Goal: Task Accomplishment & Management: Complete application form

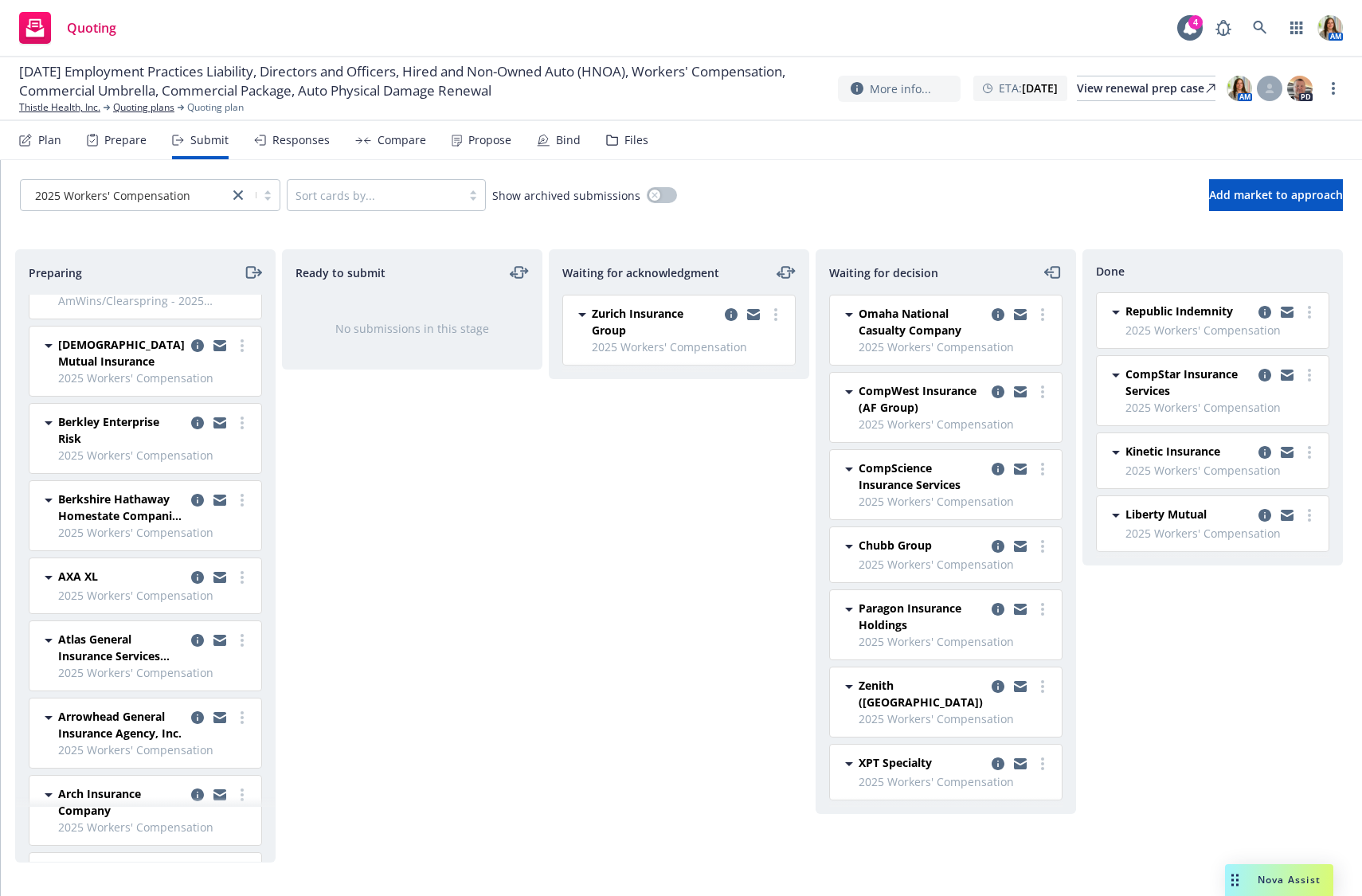
scroll to position [961, 0]
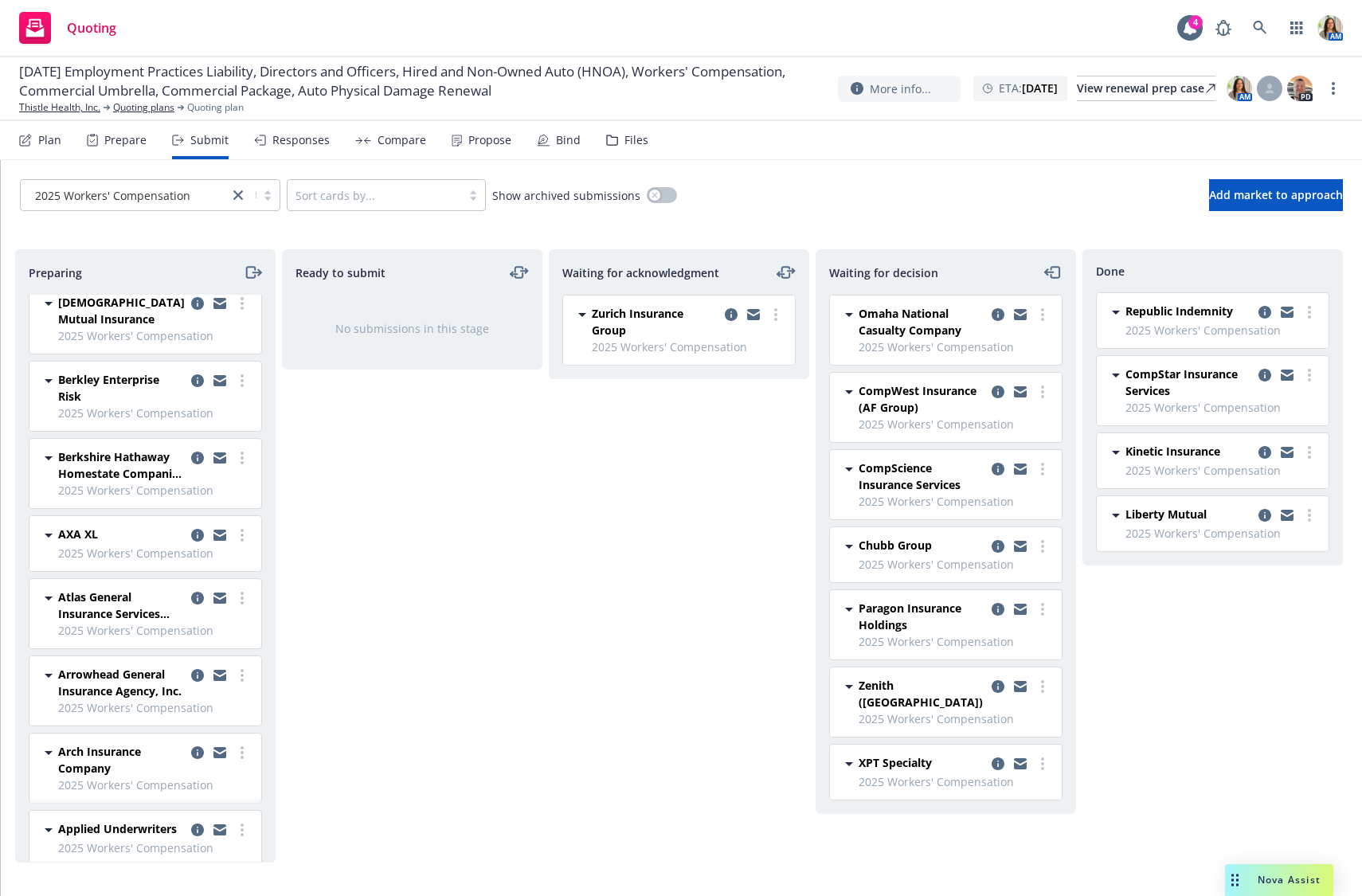
click at [391, 192] on div at bounding box center [374, 194] width 158 height 19
click at [361, 259] on span "Sort by Carrier Name" at bounding box center [359, 265] width 113 height 17
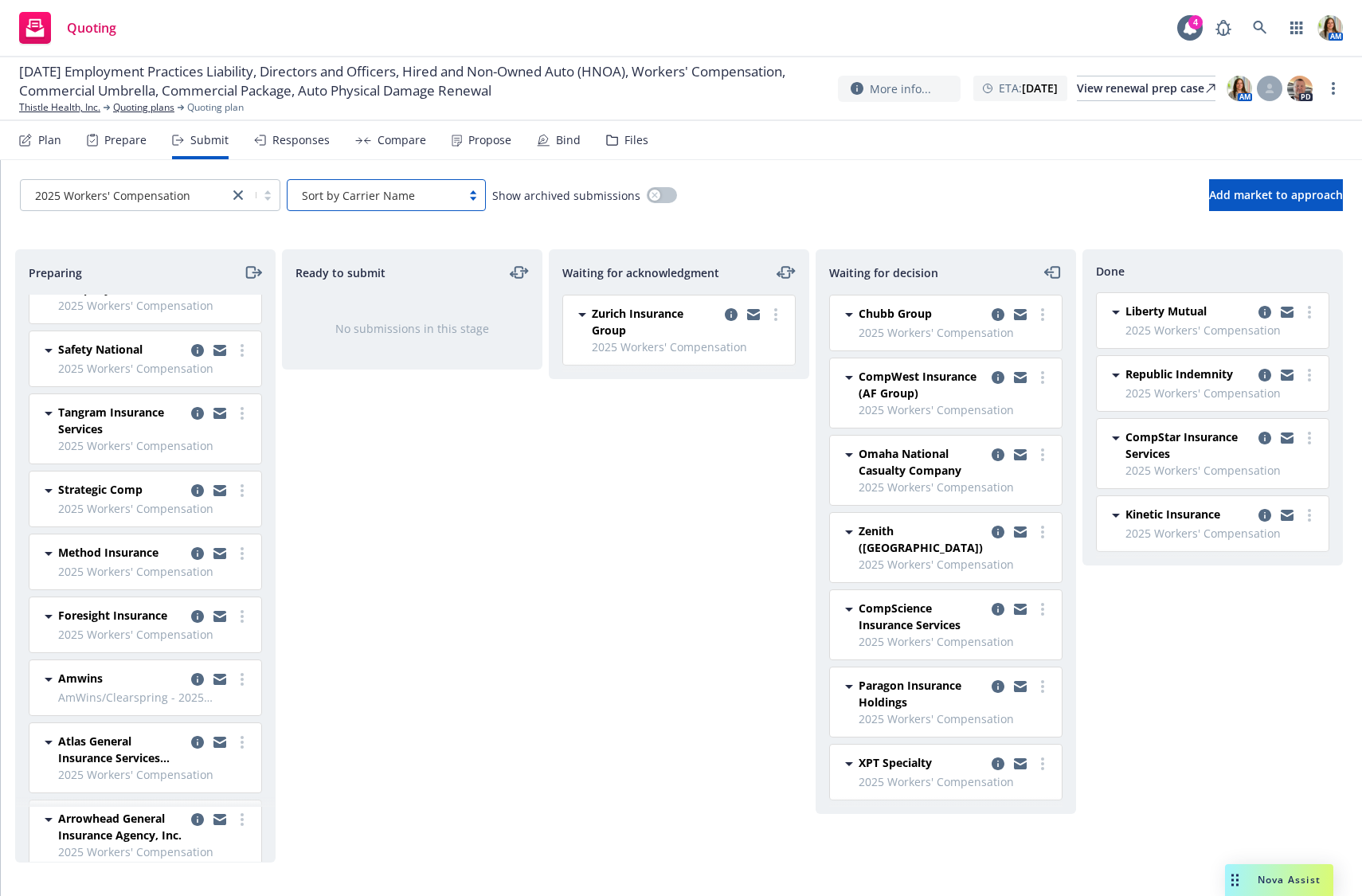
scroll to position [968, 0]
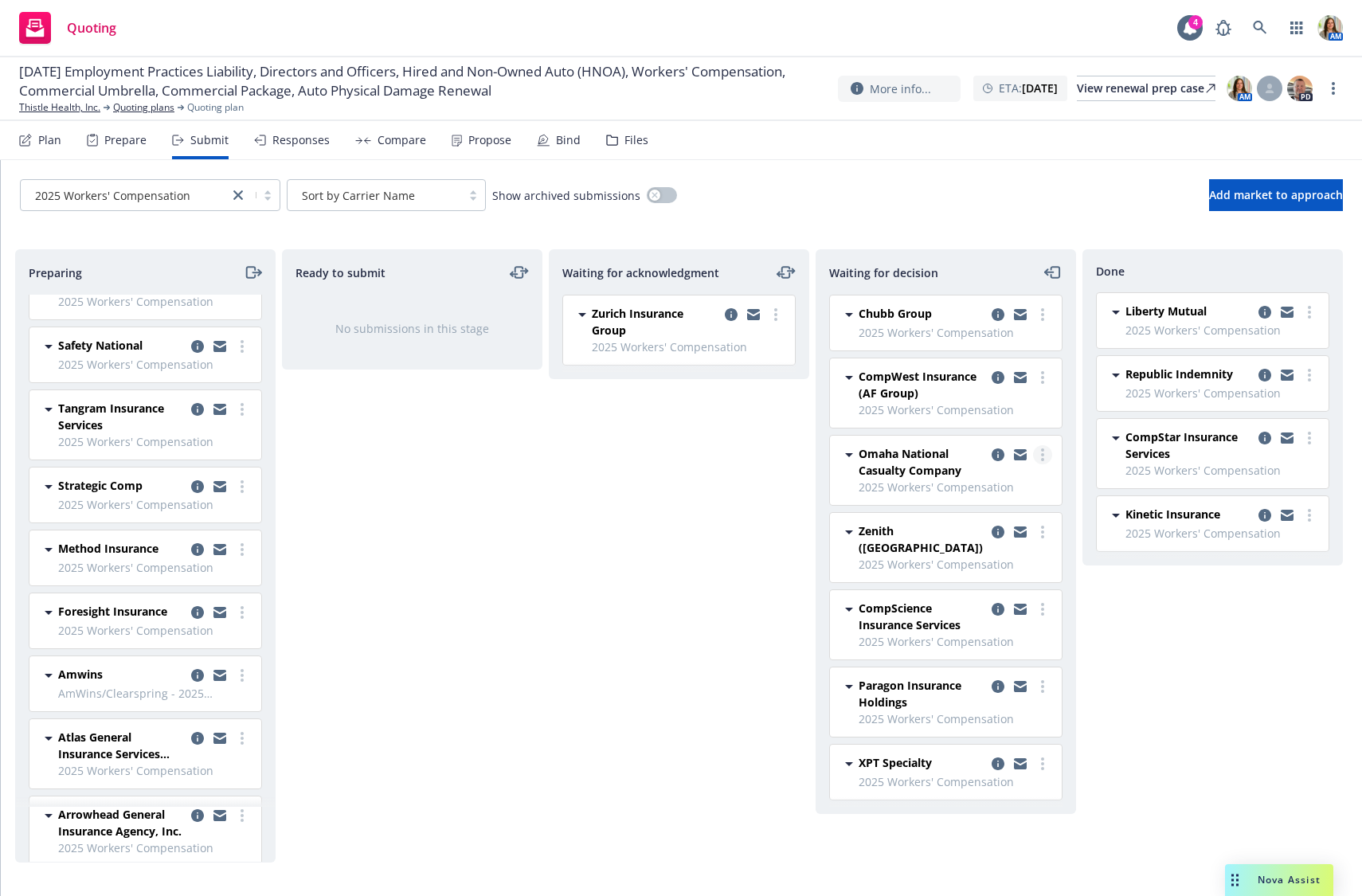
click at [1047, 453] on link "more" at bounding box center [1043, 455] width 19 height 19
click at [991, 577] on span "Add declined decision" at bounding box center [971, 581] width 157 height 16
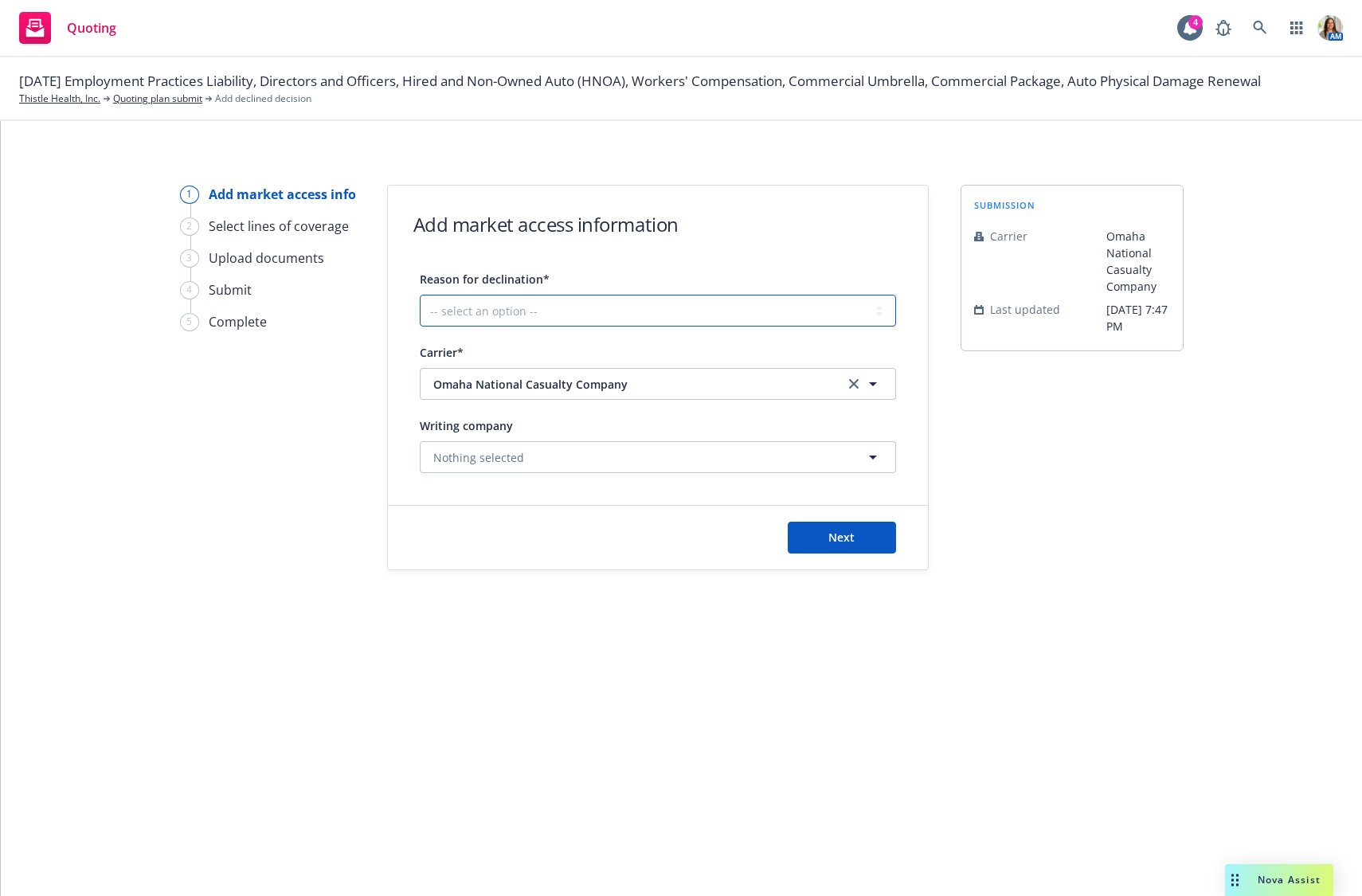
click at [771, 317] on select "-- select an option -- Cannot compete with other markets Carrier non-renewed Ca…" at bounding box center [658, 310] width 476 height 32
select select "DOES_NOT_FIT_UNDERWRITER_APPETITE"
click at [420, 294] on select "-- select an option -- Cannot compete with other markets Carrier non-renewed Ca…" at bounding box center [658, 310] width 476 height 32
click at [829, 526] on button "Next" at bounding box center [842, 537] width 108 height 32
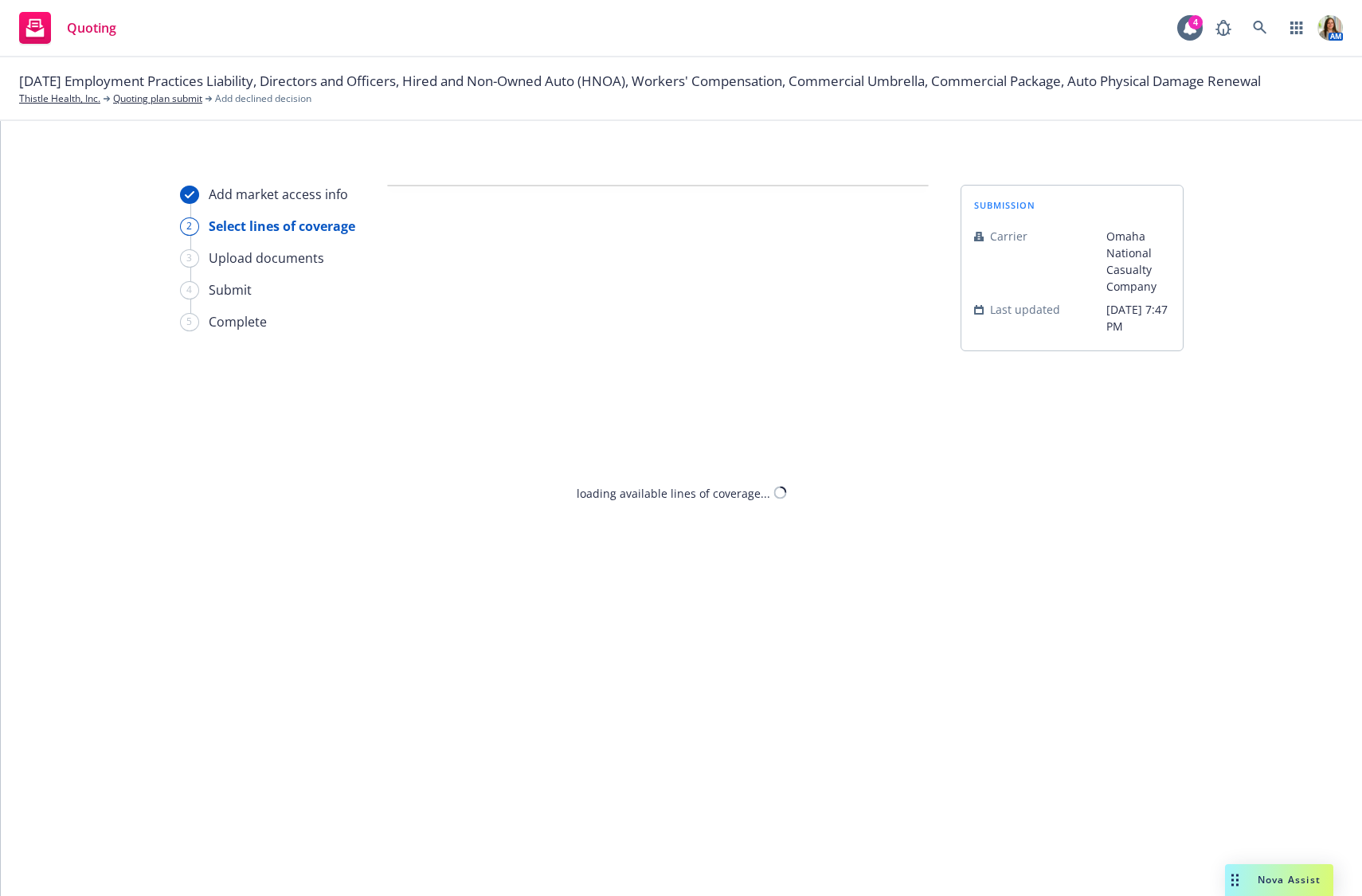
select select "DOES_NOT_FIT_UNDERWRITER_APPETITE"
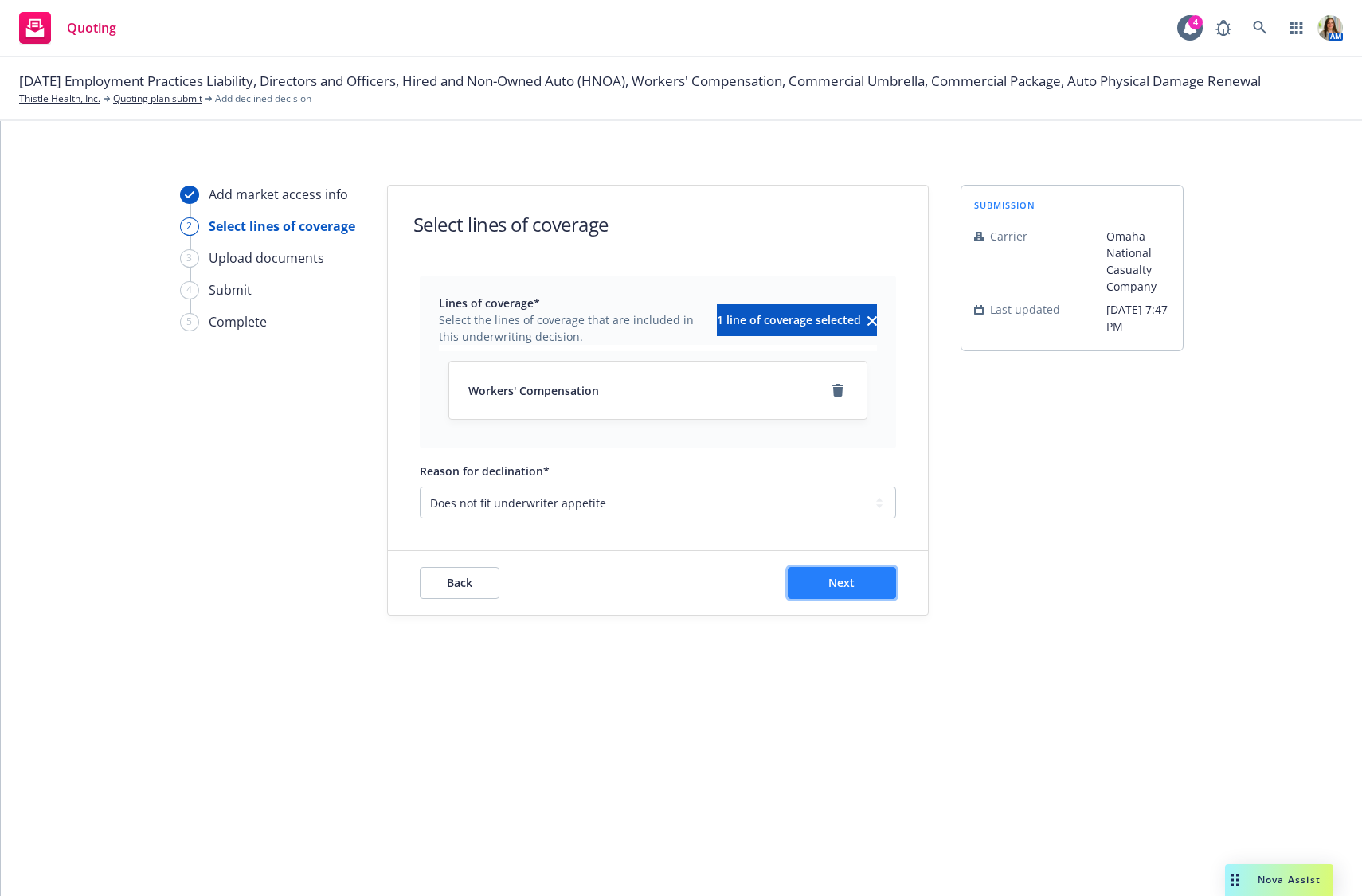
click at [828, 587] on button "Next" at bounding box center [842, 582] width 108 height 32
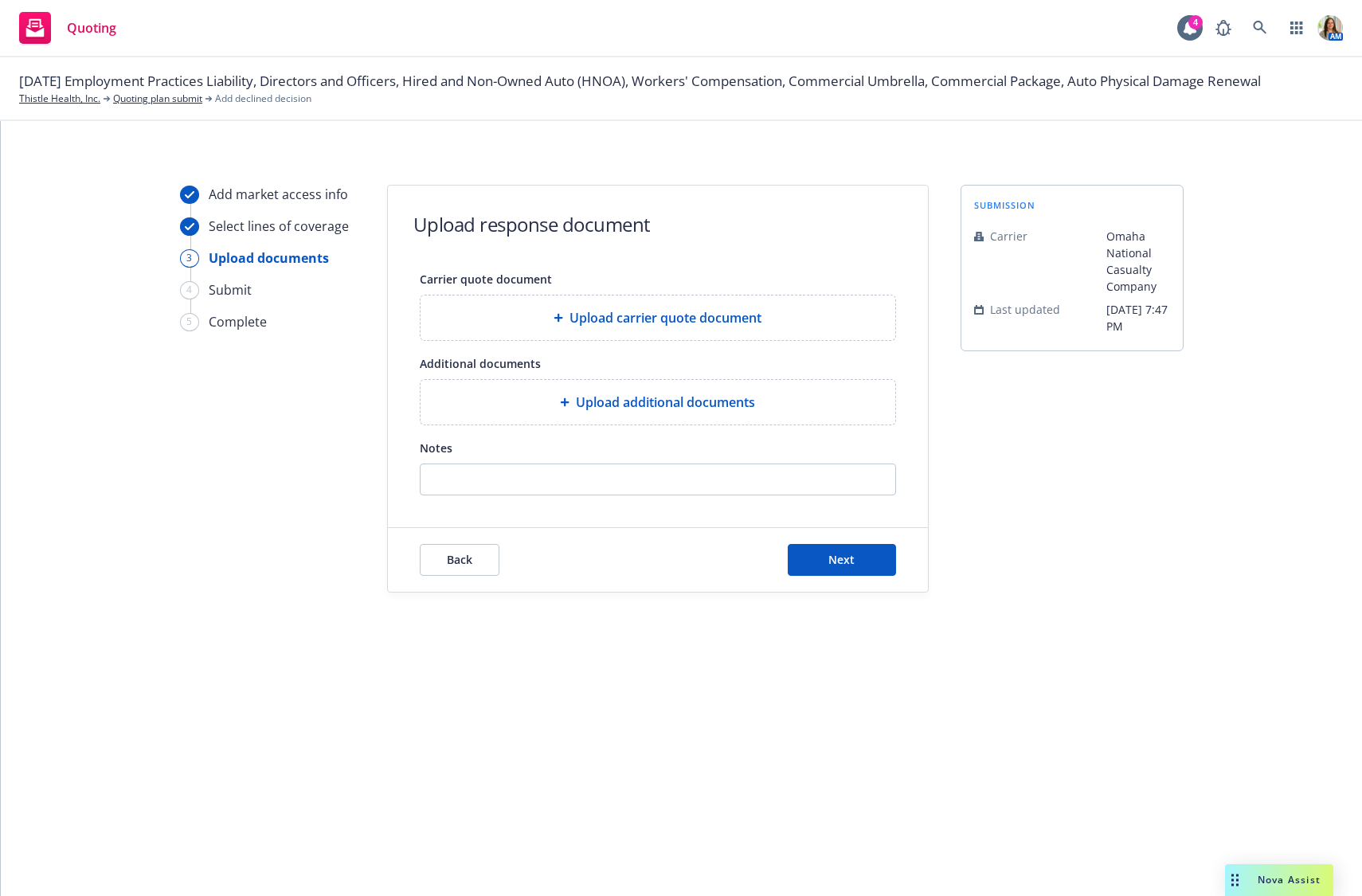
click at [546, 494] on form "Upload response document Carrier quote document Upload carrier quote document A…" at bounding box center [658, 388] width 540 height 406
click at [537, 482] on input "Notes" at bounding box center [659, 479] width 475 height 30
paste input "• This submission is declined for coverage needed in states not covered OR WA"
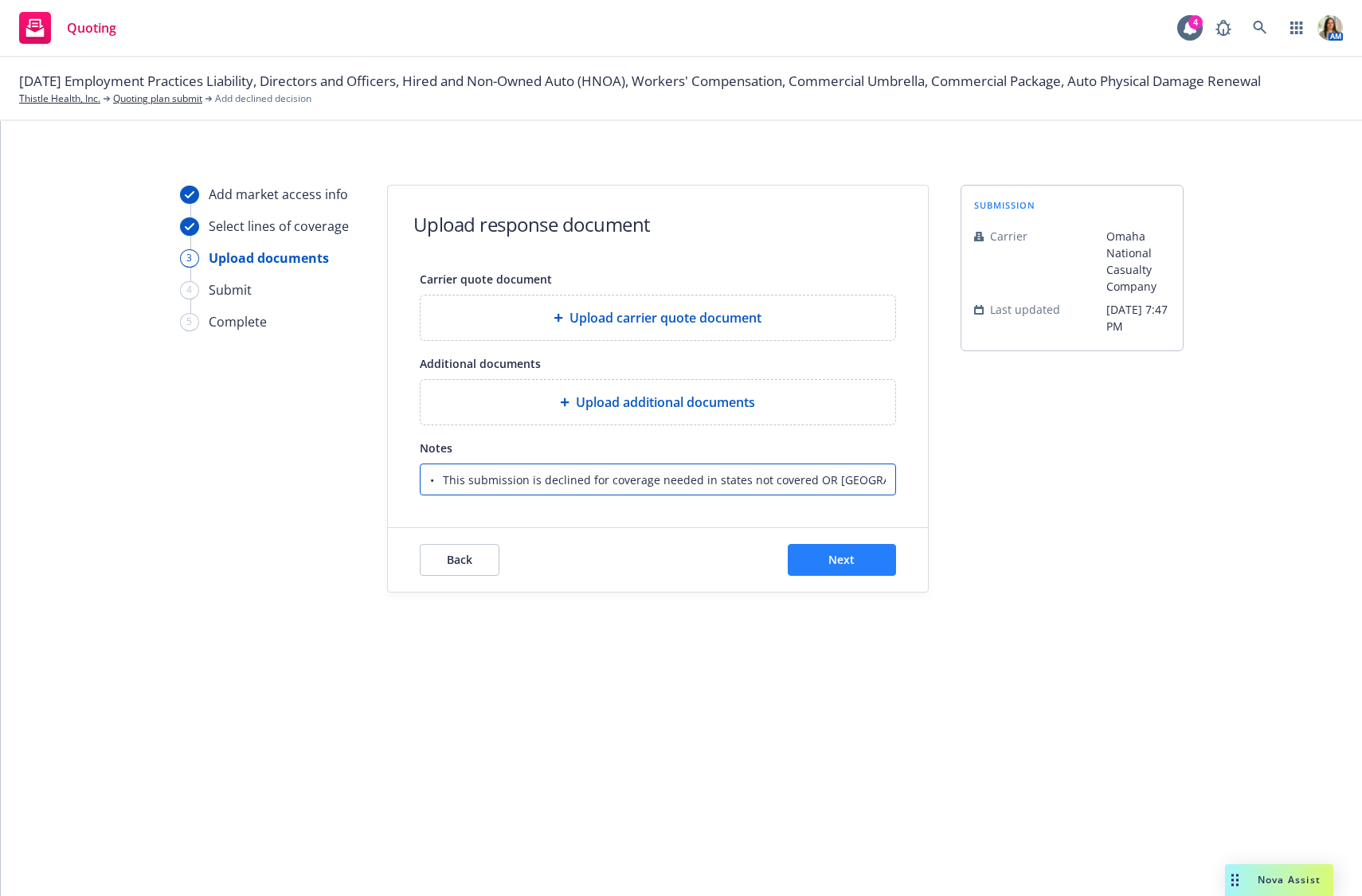
type input "• This submission is declined for coverage needed in states not covered OR WA"
click at [828, 555] on span "Next" at bounding box center [841, 559] width 27 height 16
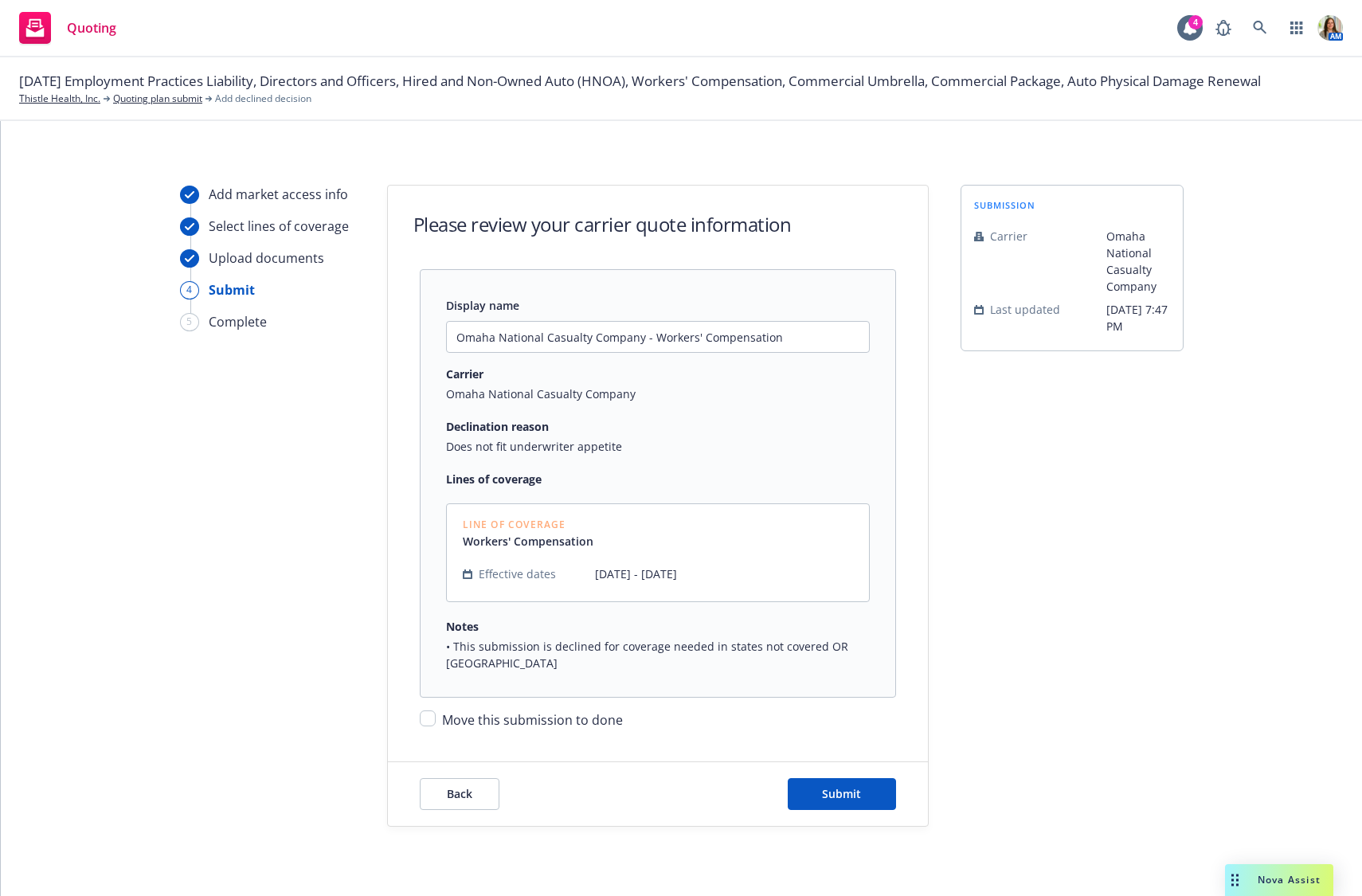
click at [514, 712] on span "Move this submission to done" at bounding box center [532, 720] width 181 height 17
click at [436, 711] on input "Move this submission to done" at bounding box center [427, 718] width 16 height 16
checkbox input "true"
click at [844, 786] on span "Submit" at bounding box center [841, 793] width 39 height 16
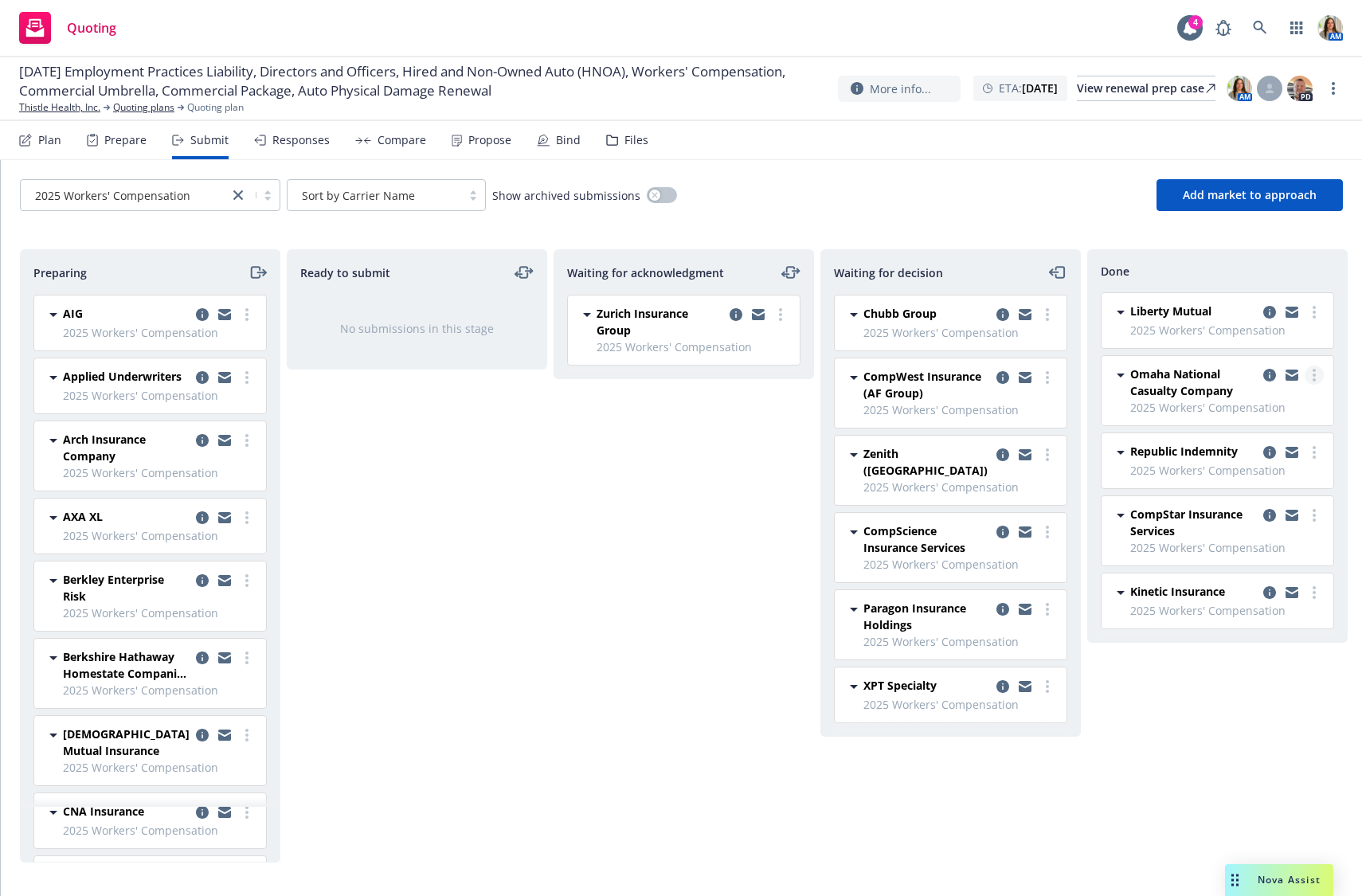
click at [1319, 376] on link "more" at bounding box center [1314, 375] width 19 height 19
click at [1241, 533] on span "Copy logging email" at bounding box center [1234, 534] width 139 height 16
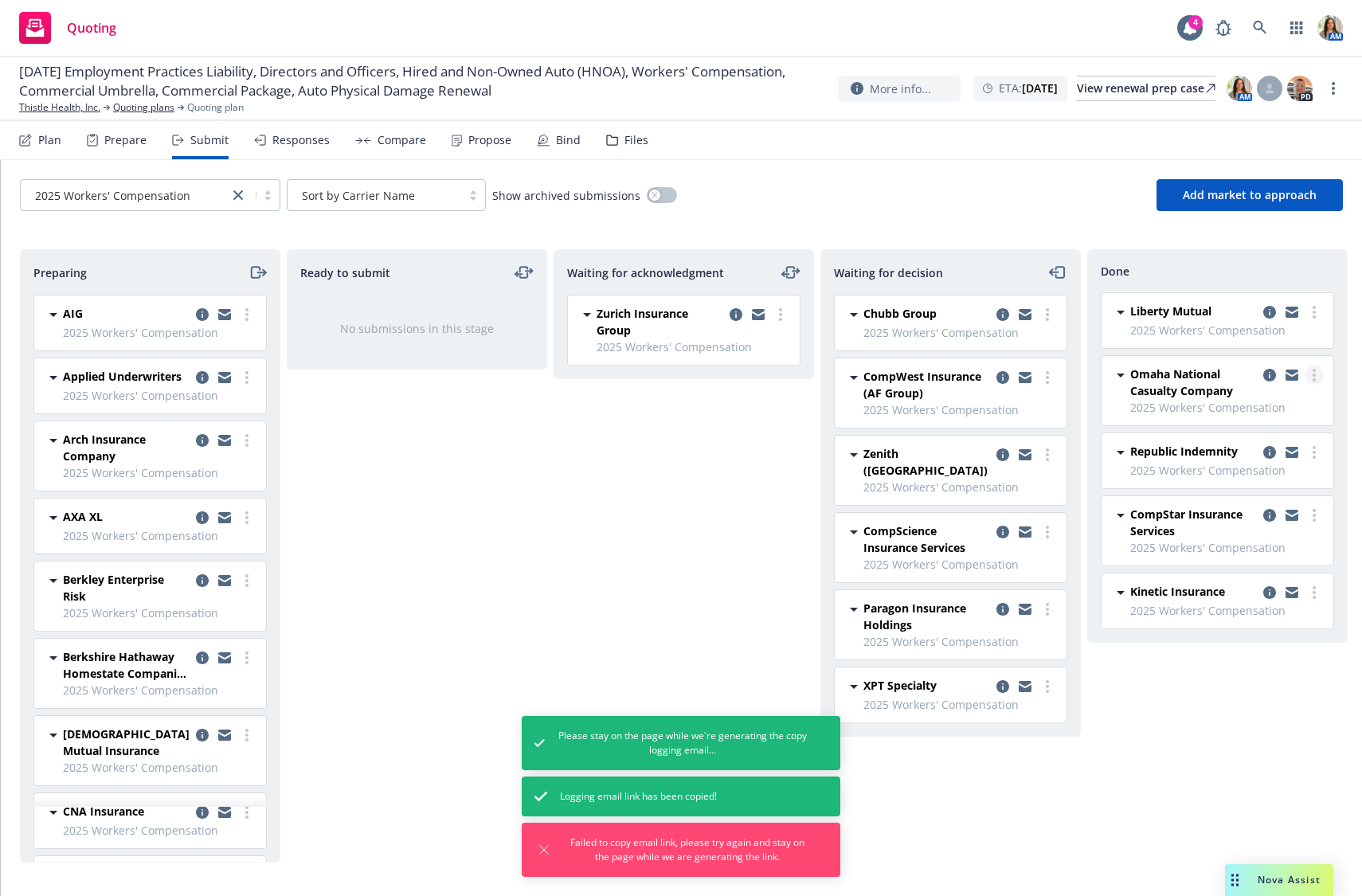
click at [1313, 373] on circle "more" at bounding box center [1314, 374] width 3 height 3
click at [1243, 540] on span "Copy logging email" at bounding box center [1234, 534] width 139 height 16
